Goal: Information Seeking & Learning: Learn about a topic

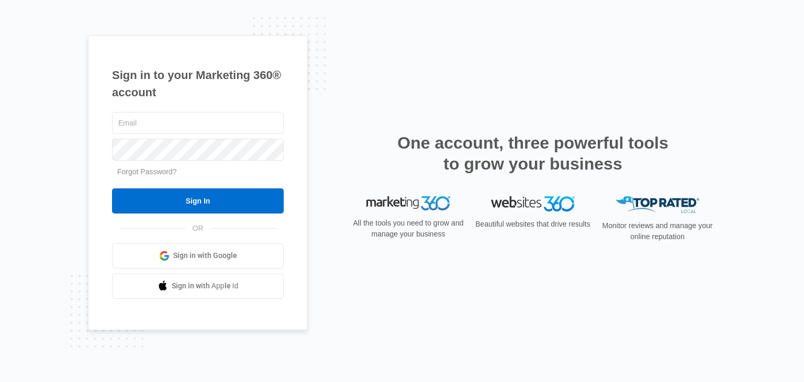
click at [220, 260] on span "Sign in with Google" at bounding box center [205, 255] width 64 height 11
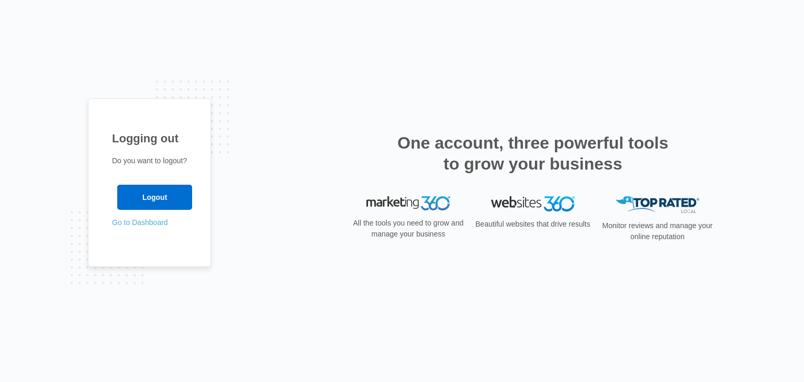
click at [155, 219] on link "Go to Dashboard" at bounding box center [140, 222] width 56 height 8
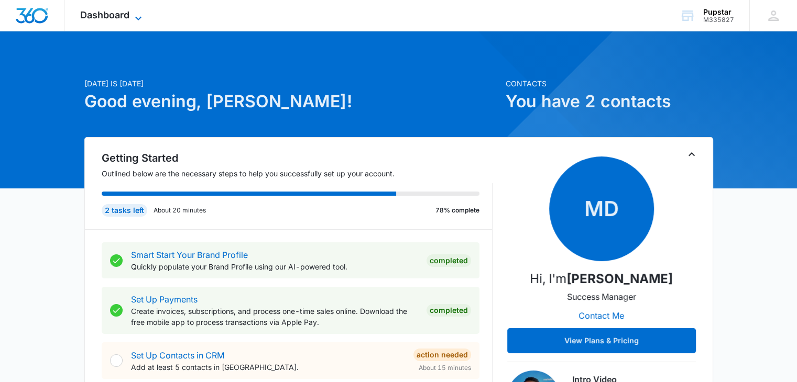
click at [136, 17] on icon at bounding box center [138, 18] width 13 height 13
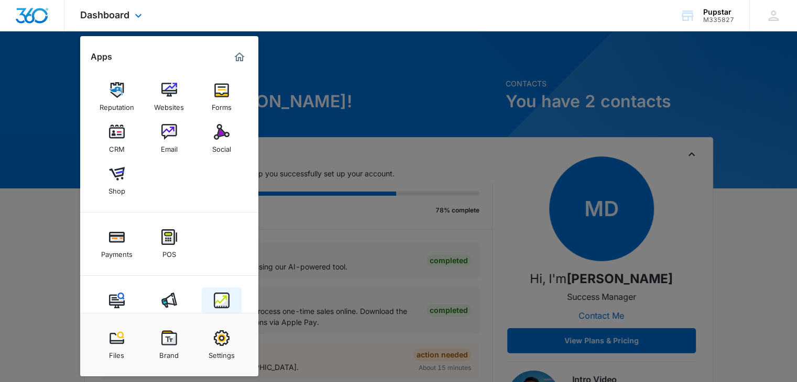
click at [219, 297] on img at bounding box center [222, 301] width 16 height 16
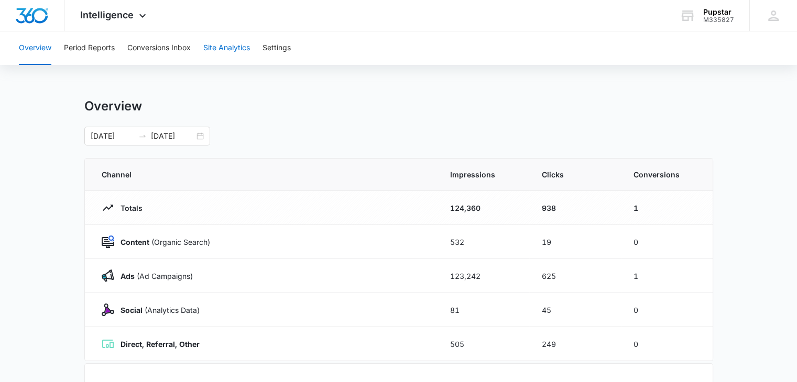
click at [244, 56] on button "Site Analytics" at bounding box center [226, 48] width 47 height 34
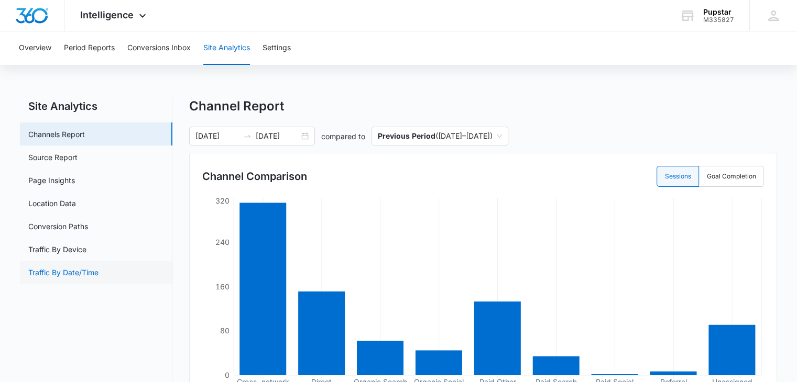
click at [83, 271] on link "Traffic By Date/Time" at bounding box center [63, 272] width 70 height 11
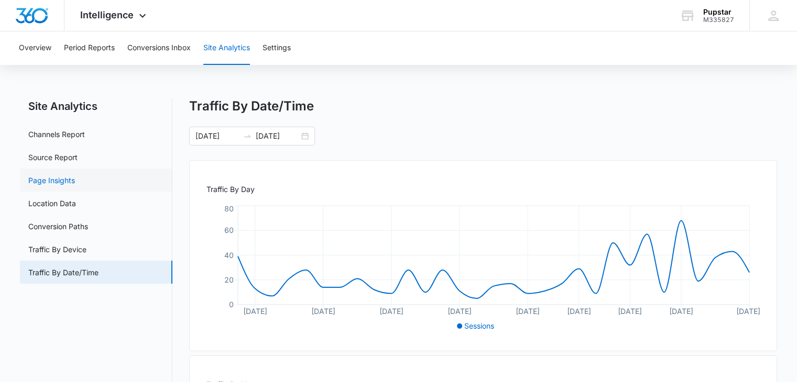
click at [64, 175] on link "Page Insights" at bounding box center [51, 180] width 47 height 11
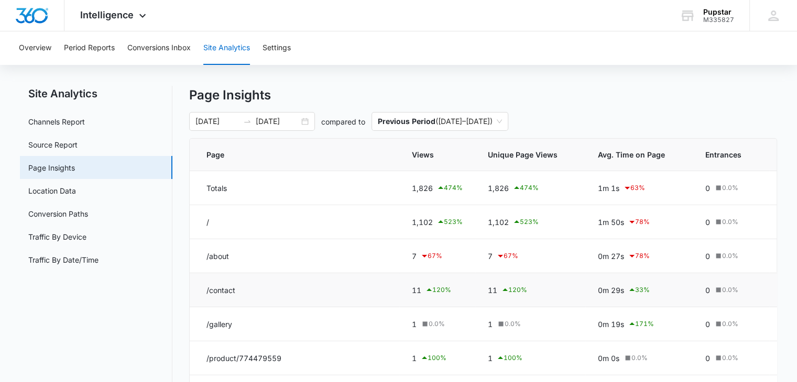
scroll to position [14, 0]
click at [67, 333] on nav "Site Analytics Channels Report Source Report Page Insights Location Data Conver…" at bounding box center [96, 337] width 152 height 505
click at [87, 323] on nav "Site Analytics Channels Report Source Report Page Insights Location Data Conver…" at bounding box center [96, 337] width 152 height 505
click at [644, 85] on p "Page Insights" at bounding box center [483, 94] width 588 height 19
click at [673, 43] on div "Overview Period Reports Conversions Inbox Site Analytics Settings" at bounding box center [398, 48] width 771 height 34
